Goal: Transaction & Acquisition: Obtain resource

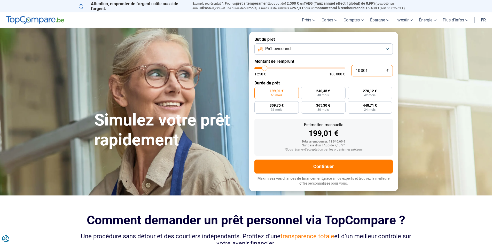
drag, startPoint x: 370, startPoint y: 70, endPoint x: 337, endPoint y: 74, distance: 33.4
click at [337, 74] on div "10 001 € 1 250 € 100 000 €" at bounding box center [323, 70] width 138 height 11
click at [337, 74] on span "100 000 €" at bounding box center [337, 74] width 16 height 4
click at [372, 71] on input "10 001" at bounding box center [372, 70] width 42 height 11
type input "1 000"
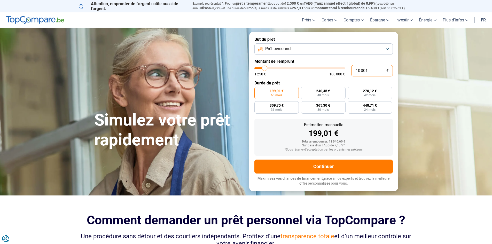
type input "1250"
type input "100"
type input "1250"
type input "10"
type input "1250"
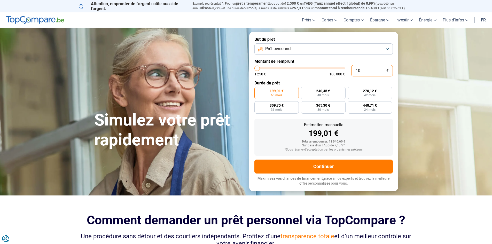
type input "1"
type input "1250"
type input "0"
type input "1250"
type input "1 250"
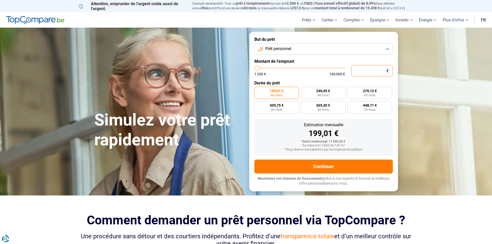
type input "1250"
radio input "true"
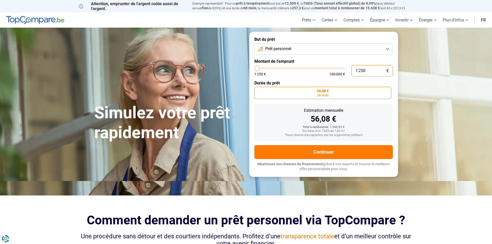
type input "125"
type input "1250"
type input "12"
type input "1250"
type input "1"
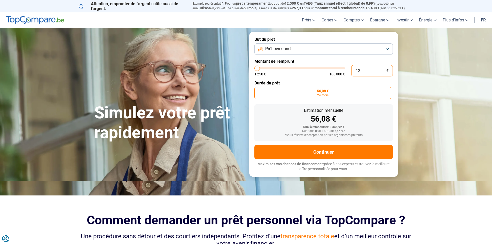
type input "1250"
type input "0"
type input "1250"
type input "2"
type input "1250"
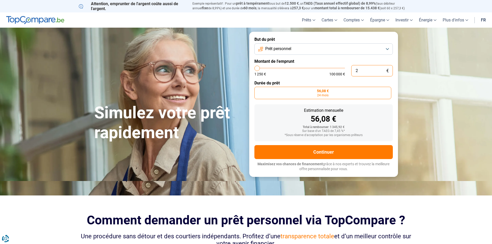
type input "25"
type input "1250"
type input "250"
type input "1250"
type input "2 500"
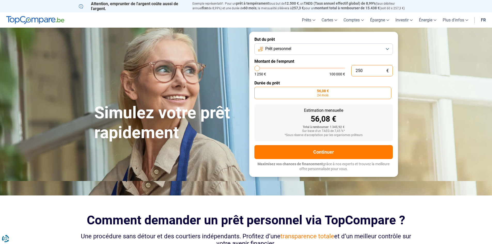
type input "2500"
click at [334, 94] on label "112,17 € 24 mois" at bounding box center [322, 93] width 137 height 12
click at [258, 90] on input "112,17 € 24 mois" at bounding box center [255, 88] width 3 height 3
drag, startPoint x: 367, startPoint y: 72, endPoint x: 339, endPoint y: 73, distance: 28.2
click at [339, 73] on div "2 500 € 1 250 € 100 000 €" at bounding box center [323, 70] width 138 height 11
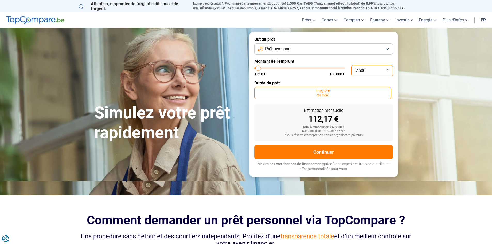
type input "3"
type input "1250"
type input "30"
type input "1250"
type input "300"
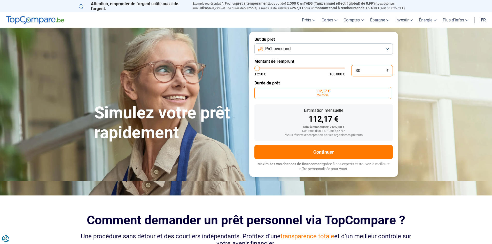
type input "1250"
type input "3 000"
type input "3000"
radio input "false"
type input "3 000"
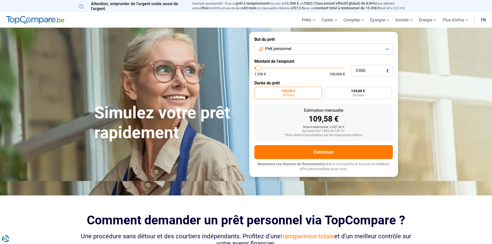
click at [308, 95] on label "109,58 € 30 mois" at bounding box center [288, 93] width 68 height 12
click at [258, 90] on input "109,58 € 30 mois" at bounding box center [255, 88] width 3 height 3
click at [282, 150] on button "Continuer" at bounding box center [323, 152] width 138 height 14
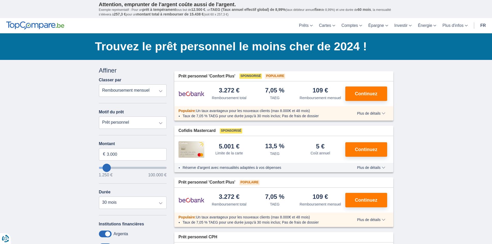
click at [369, 112] on span "Plus de détails" at bounding box center [371, 114] width 28 height 4
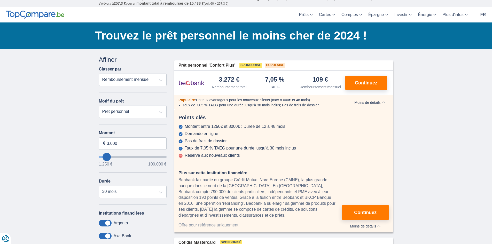
scroll to position [10, 0]
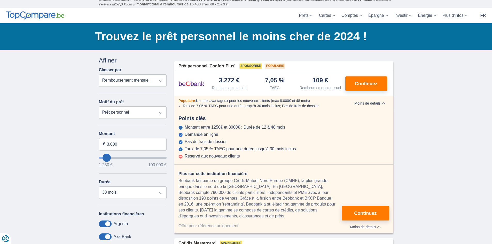
drag, startPoint x: 178, startPoint y: 67, endPoint x: 324, endPoint y: 219, distance: 210.1
click at [324, 219] on div "Prêt personnel 'Confort Plus' Sponsorisé Populaire 3.272 € Remboursement total …" at bounding box center [283, 147] width 219 height 172
copy div "Prêt personnel 'Confort Plus' Sponsorisé Populaire 3.272 € Remboursement total …"
click at [281, 133] on div "Demande en ligne" at bounding box center [283, 134] width 211 height 5
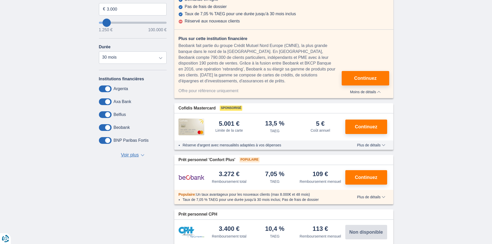
scroll to position [0, 0]
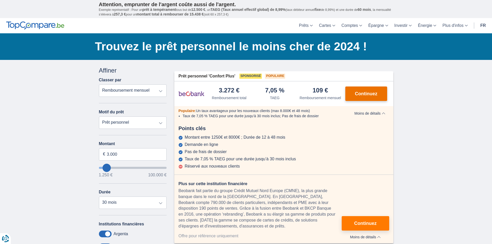
click at [370, 92] on span "Continuez" at bounding box center [366, 93] width 22 height 5
